Goal: Book appointment/travel/reservation

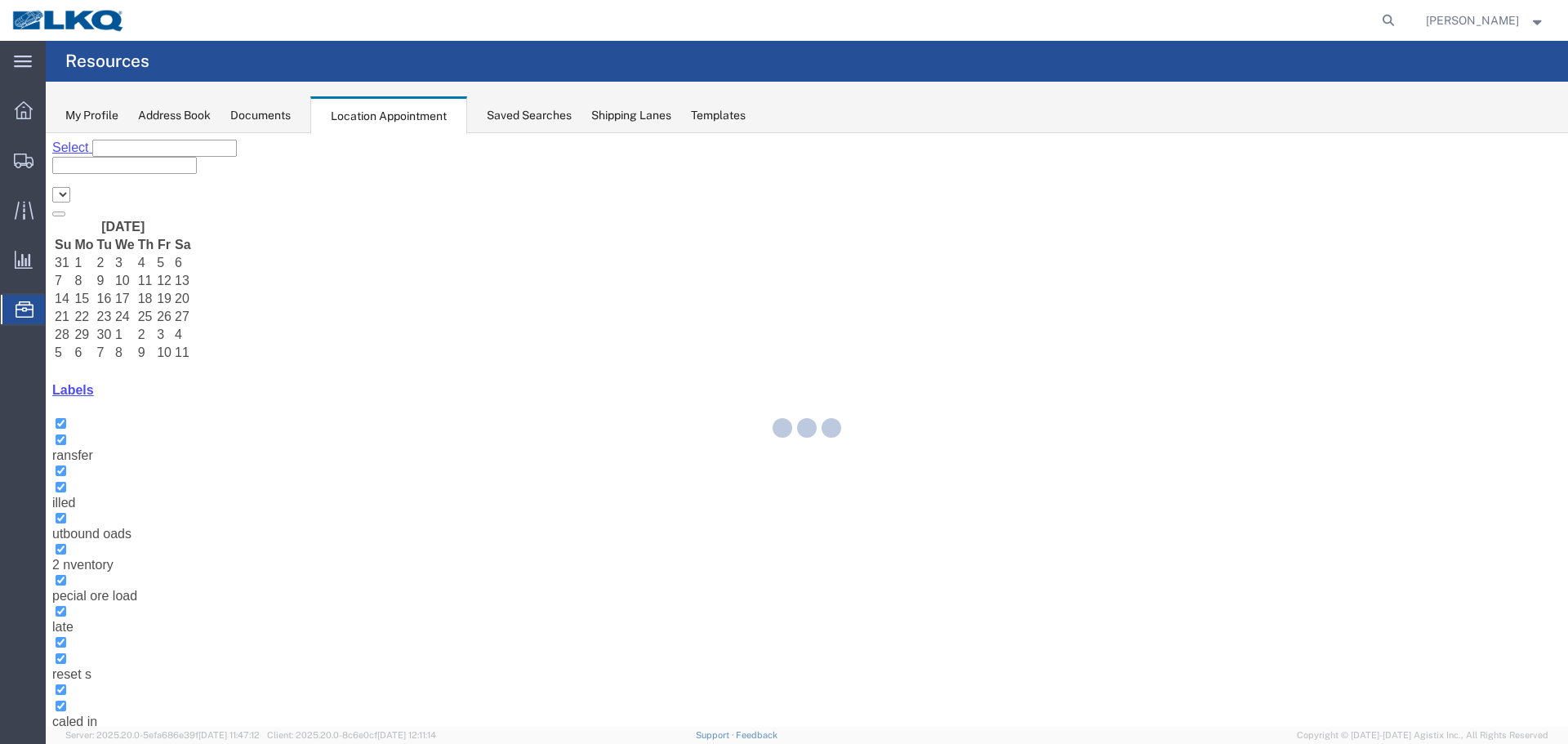
select select "28018"
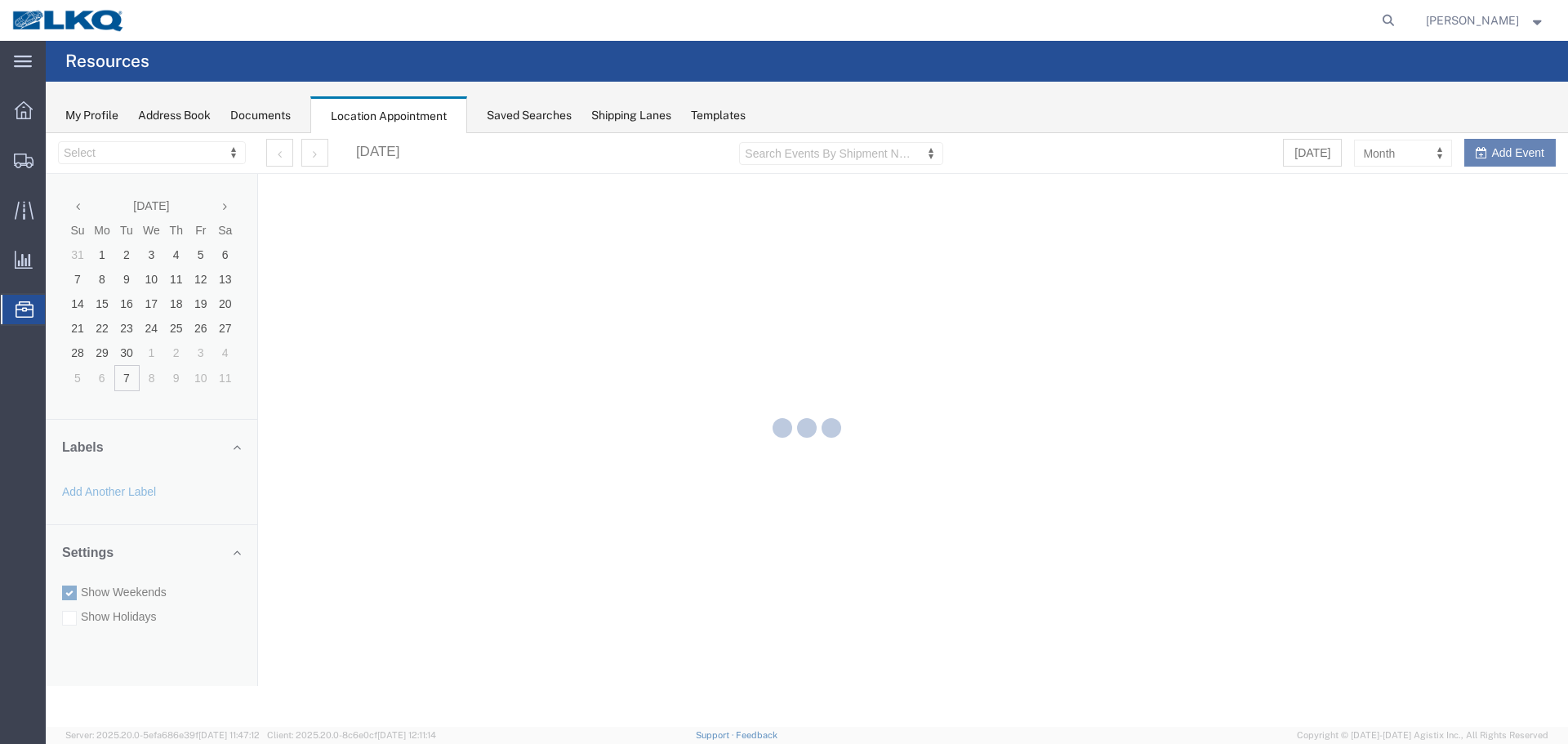
select select "28018"
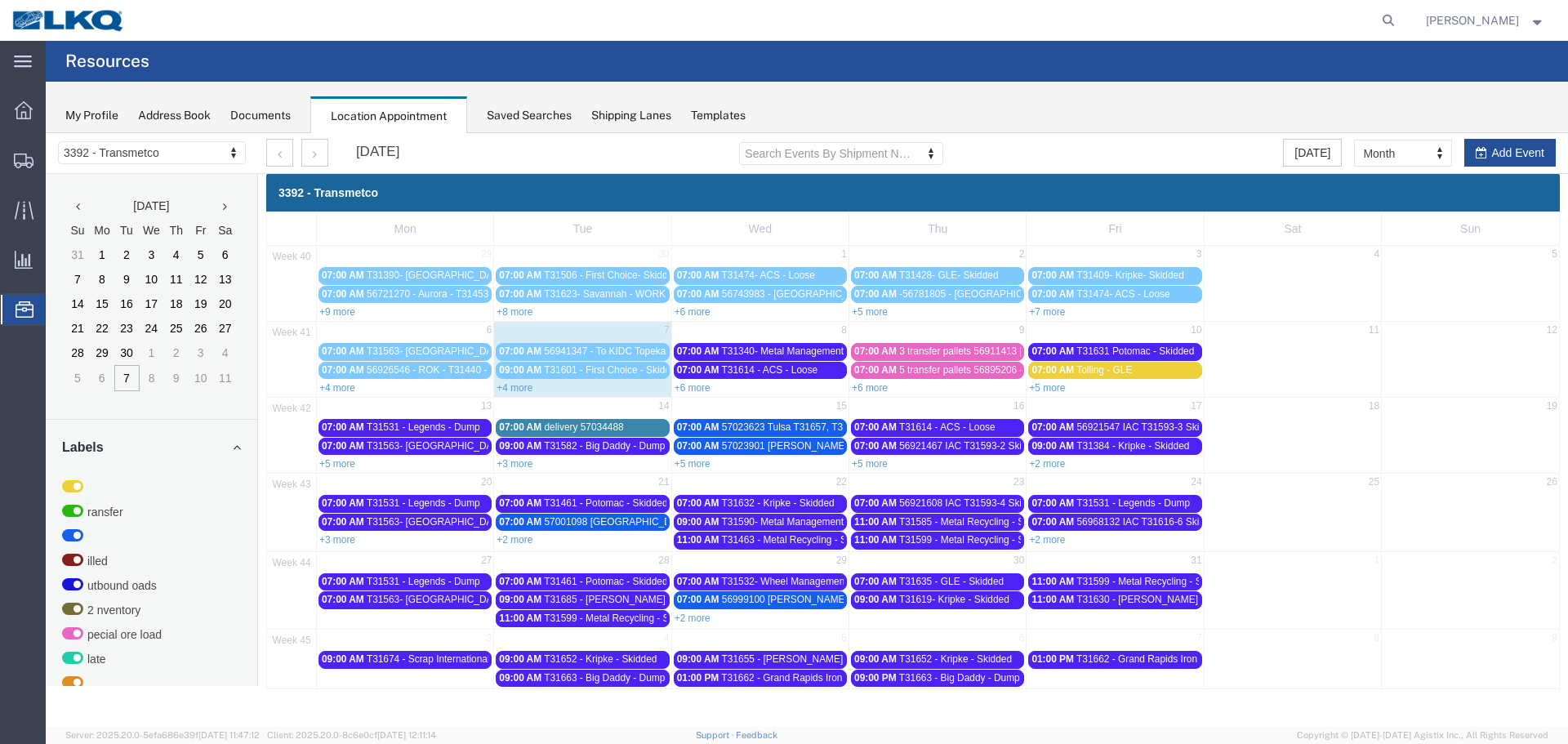
click at [512, 388] on link "+4 more" at bounding box center [514, 388] width 36 height 12
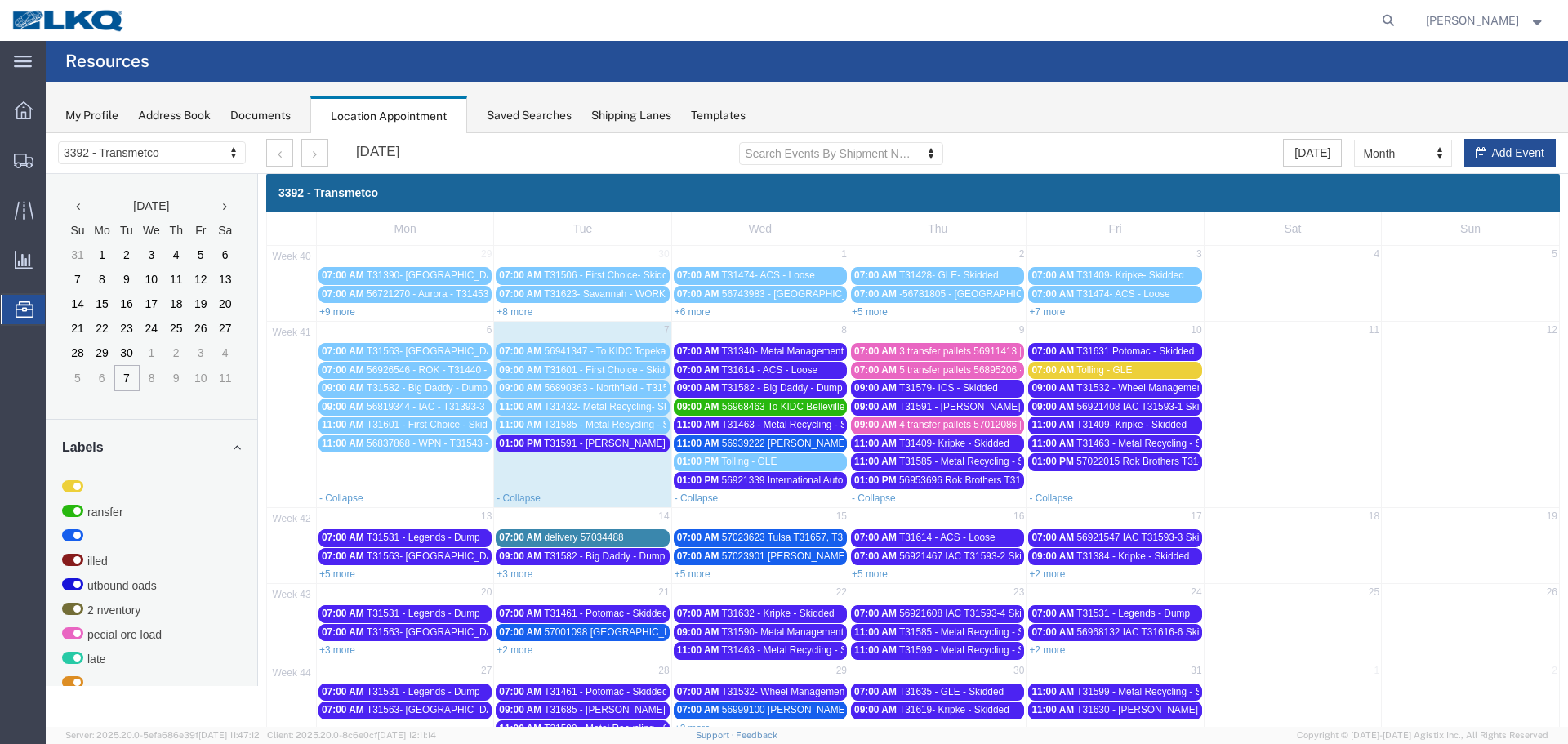
click at [749, 463] on span "Tolling - GLE" at bounding box center [749, 462] width 55 height 12
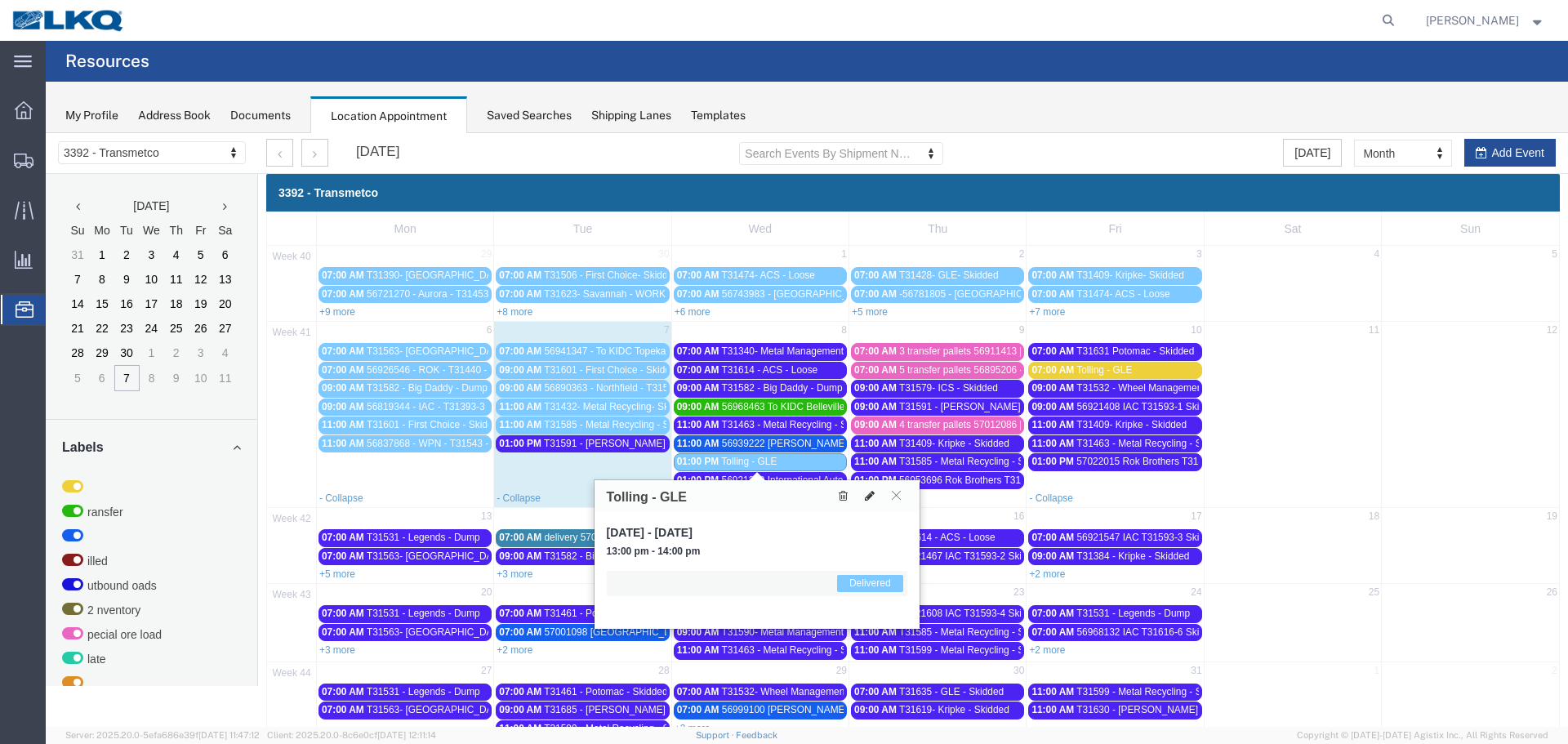
click at [869, 493] on icon at bounding box center [870, 496] width 10 height 12
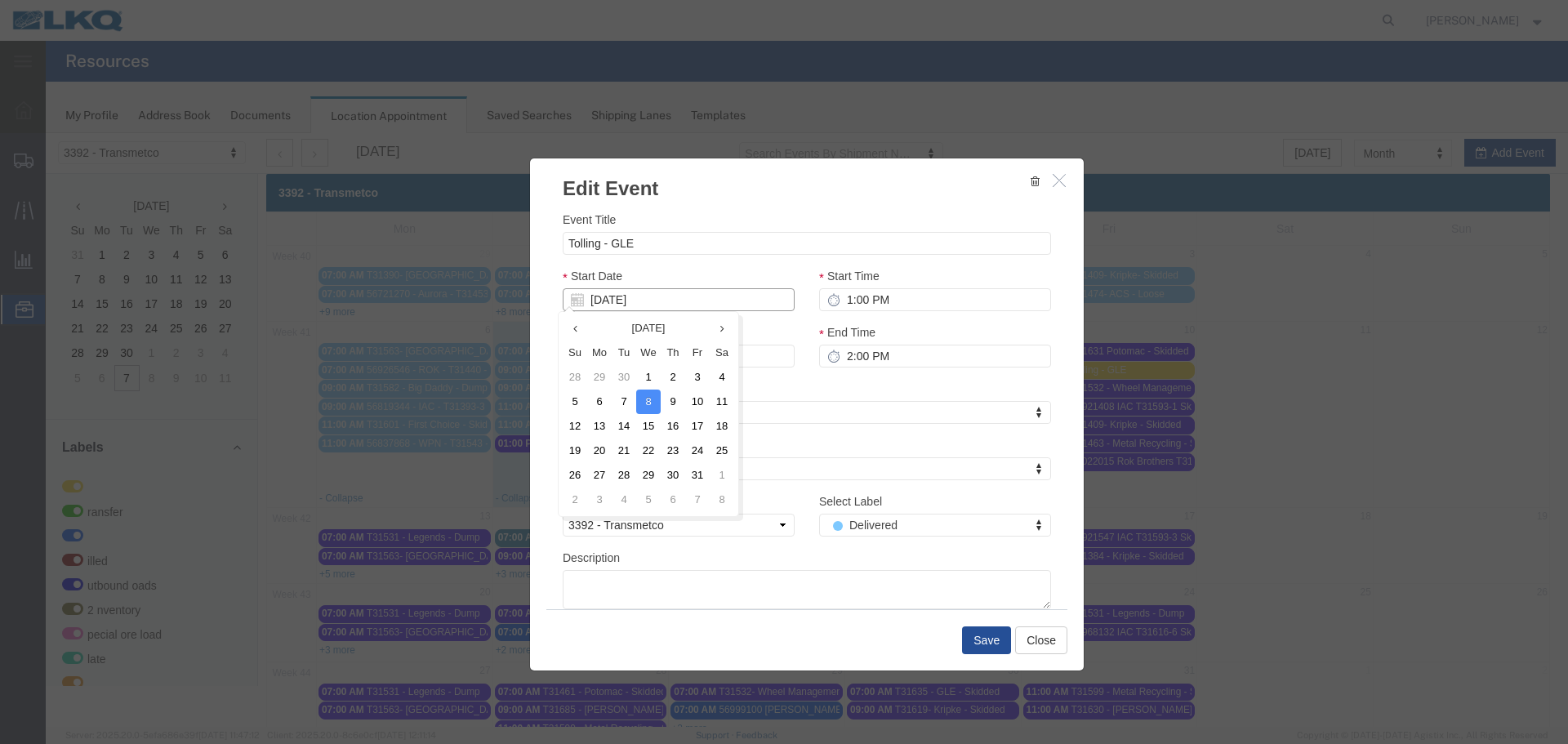
click at [652, 300] on input "10/08/2025" at bounding box center [678, 299] width 232 height 23
click at [622, 398] on td "7" at bounding box center [623, 401] width 24 height 24
type input "10/07/2025"
click at [974, 643] on button "Save" at bounding box center [987, 640] width 49 height 28
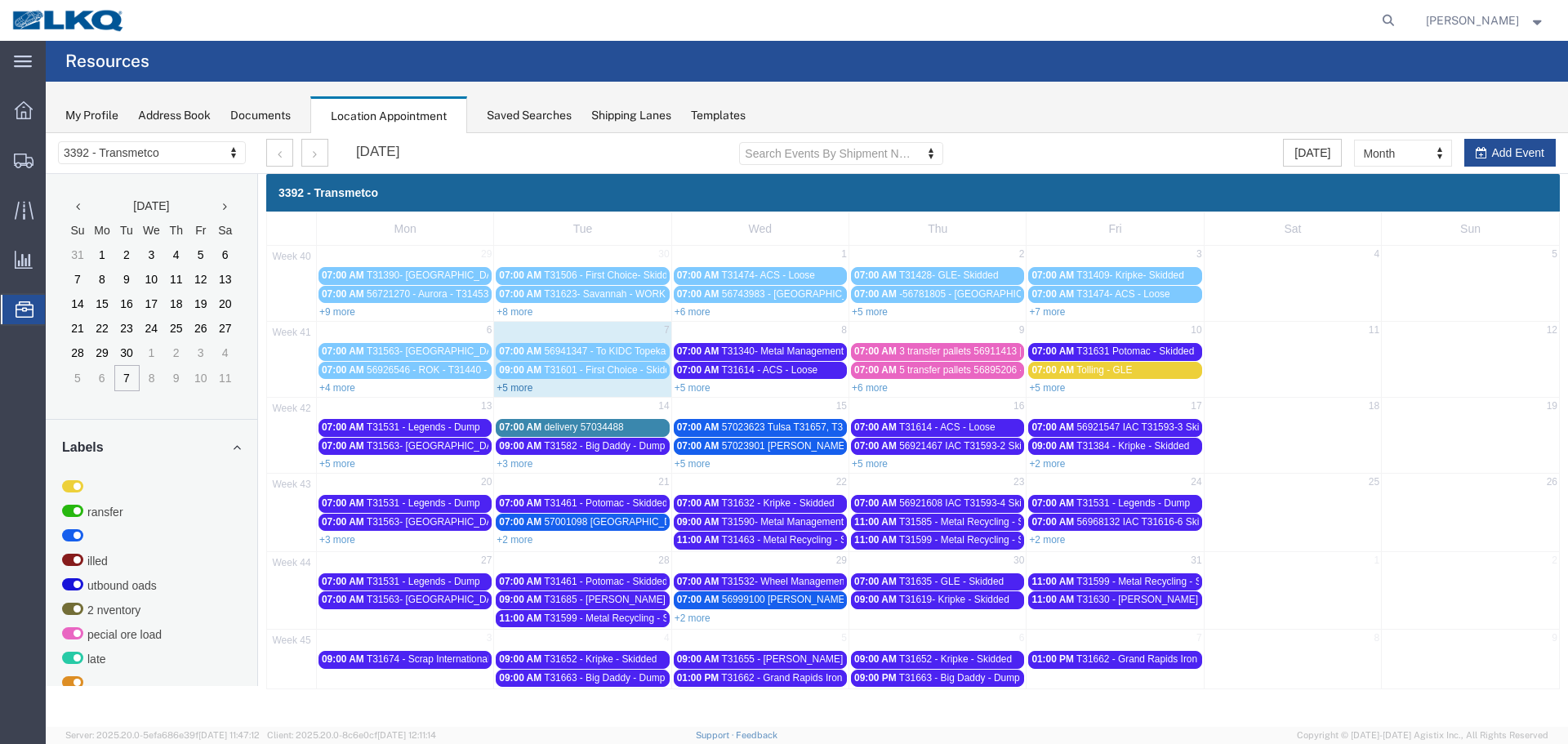
click at [522, 392] on link "+5 more" at bounding box center [514, 388] width 36 height 12
